Goal: Use online tool/utility: Utilize a website feature to perform a specific function

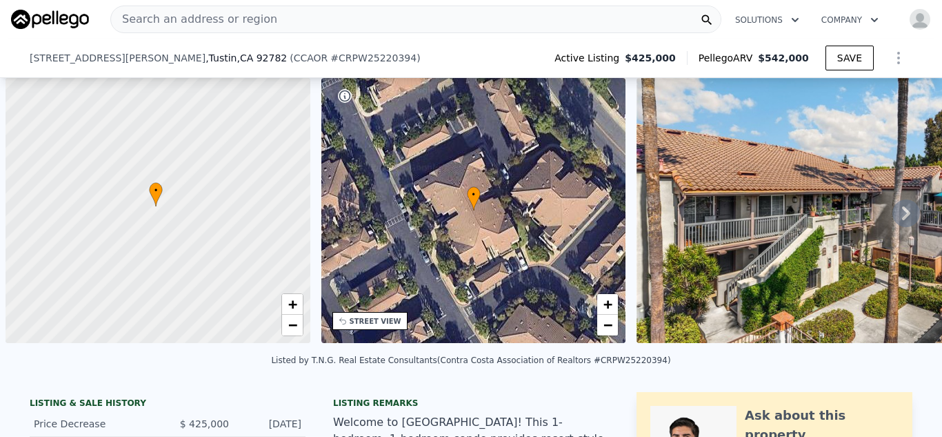
select select "30"
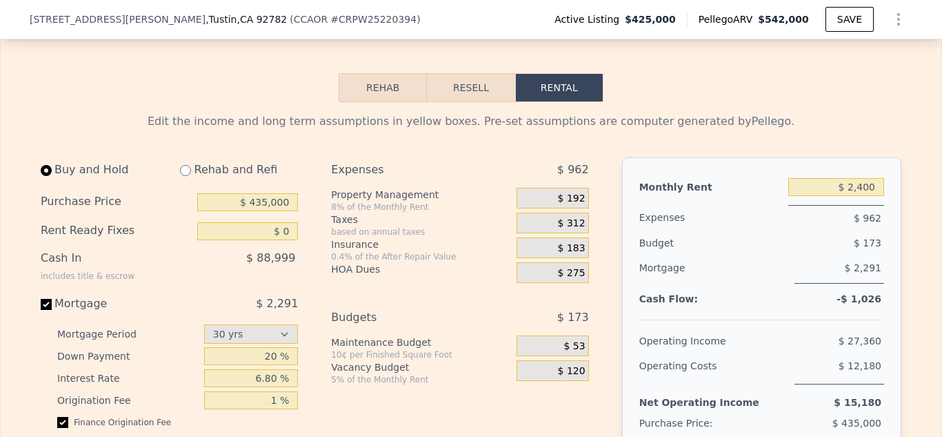
scroll to position [2048, 0]
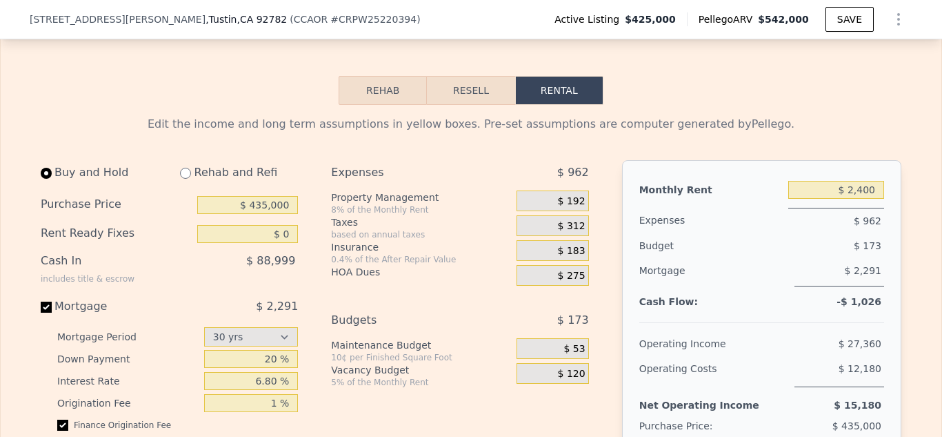
click at [471, 90] on button "Resell" at bounding box center [471, 90] width 88 height 29
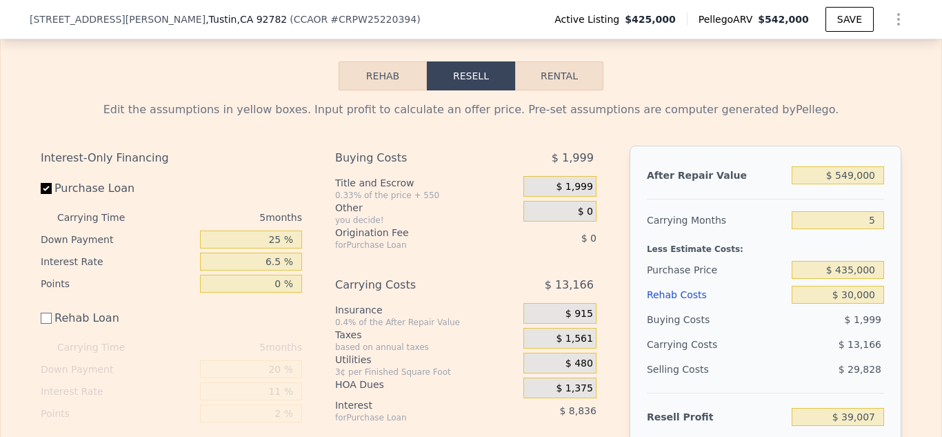
scroll to position [2062, 0]
click at [283, 238] on input "25 %" at bounding box center [251, 240] width 102 height 18
type input "2 %"
type input "$ 36,297"
type input "230 %"
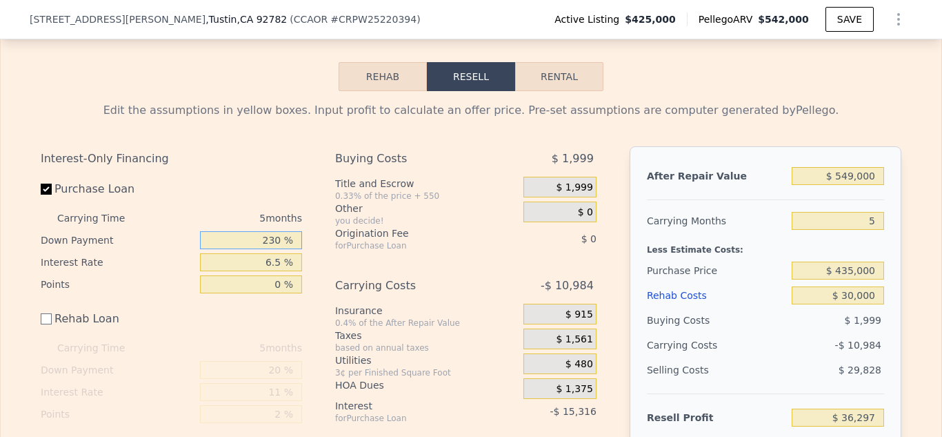
type input "$ 63,157"
click at [273, 235] on input "230 %" at bounding box center [251, 240] width 102 height 18
type input "30 %"
type input "$ 39,597"
type input "30 %"
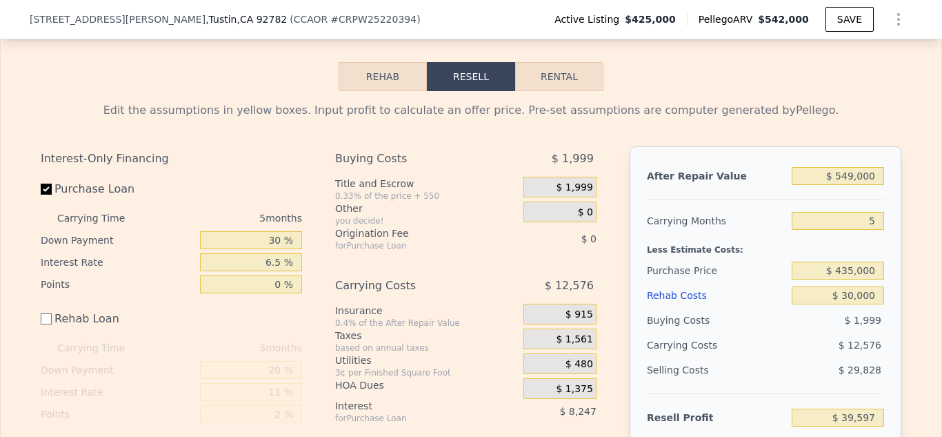
click at [289, 146] on div "Interest-Only Financing" at bounding box center [171, 158] width 261 height 25
click at [757, 304] on div "Rehab Costs" at bounding box center [716, 295] width 139 height 25
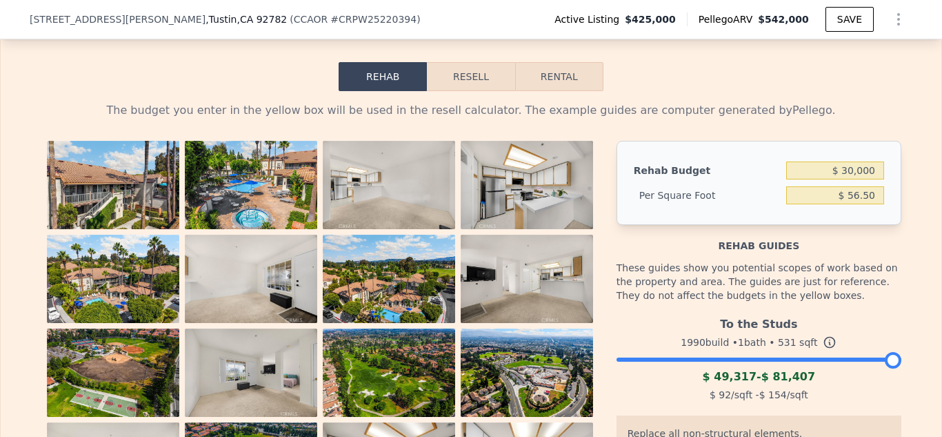
click at [495, 81] on button "Resell" at bounding box center [471, 76] width 88 height 29
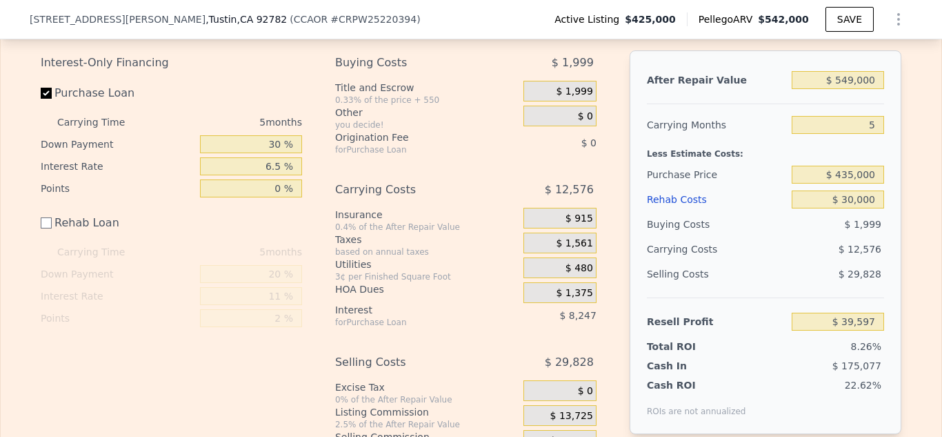
scroll to position [2166, 0]
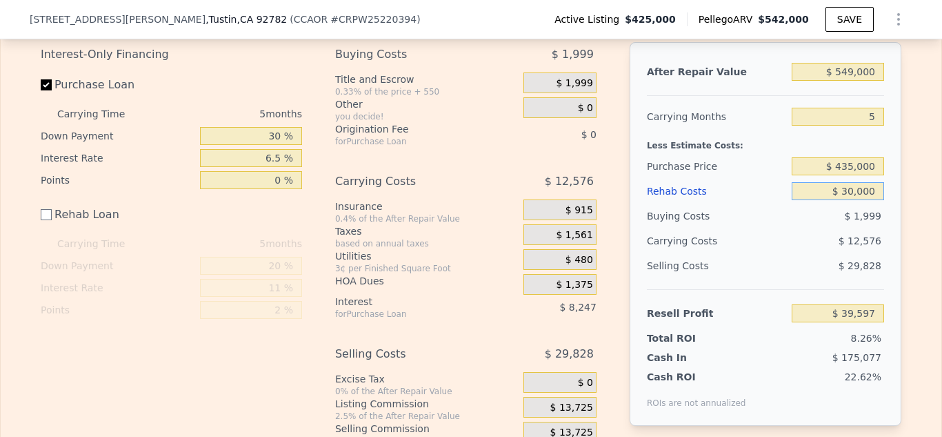
click at [851, 188] on input "$ 30,000" at bounding box center [838, 191] width 92 height 18
type input "$ 40,000"
type input "$ 29,597"
type input "$ 40,000"
click at [919, 184] on div "Edit the assumptions in yellow boxes. Input profit to calculate an offer price.…" at bounding box center [471, 229] width 941 height 484
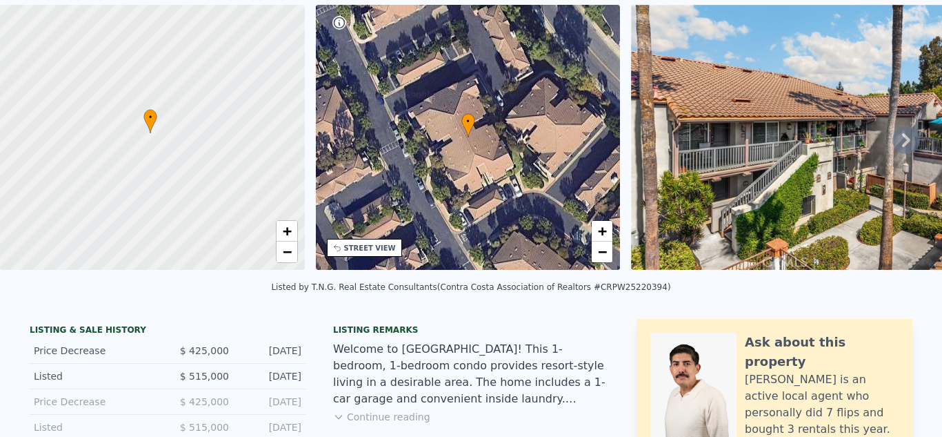
scroll to position [5, 0]
